Goal: Consume media (video, audio)

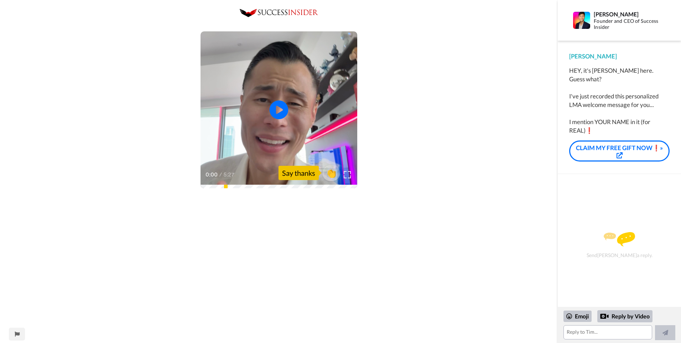
click at [282, 109] on icon "Play/Pause" at bounding box center [279, 110] width 19 height 34
click at [281, 114] on icon at bounding box center [279, 109] width 19 height 19
click at [278, 108] on icon "Play/Pause" at bounding box center [279, 110] width 19 height 34
click at [592, 336] on textarea at bounding box center [607, 332] width 89 height 14
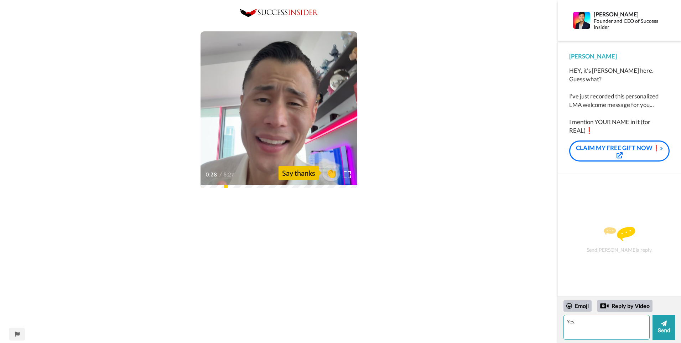
type textarea "Yes."
click at [216, 184] on div "0:48 / 5:27" at bounding box center [278, 176] width 157 height 15
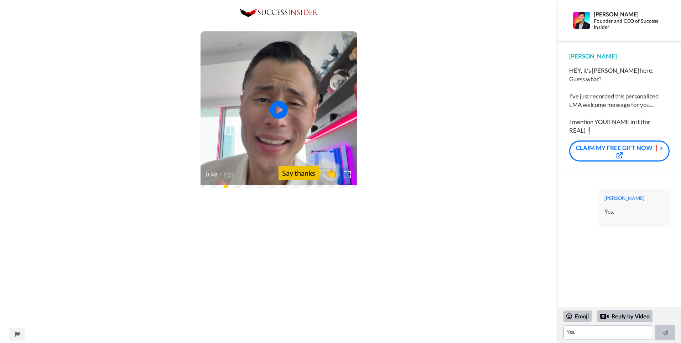
click at [211, 184] on div "0:48 / 5:27" at bounding box center [278, 176] width 157 height 15
click at [292, 100] on video at bounding box center [278, 109] width 157 height 157
click at [276, 105] on icon at bounding box center [279, 109] width 19 height 19
click at [620, 140] on link "CLAIM MY FREE GIFT NOW❗»" at bounding box center [619, 150] width 100 height 21
